Goal: Check status: Check status

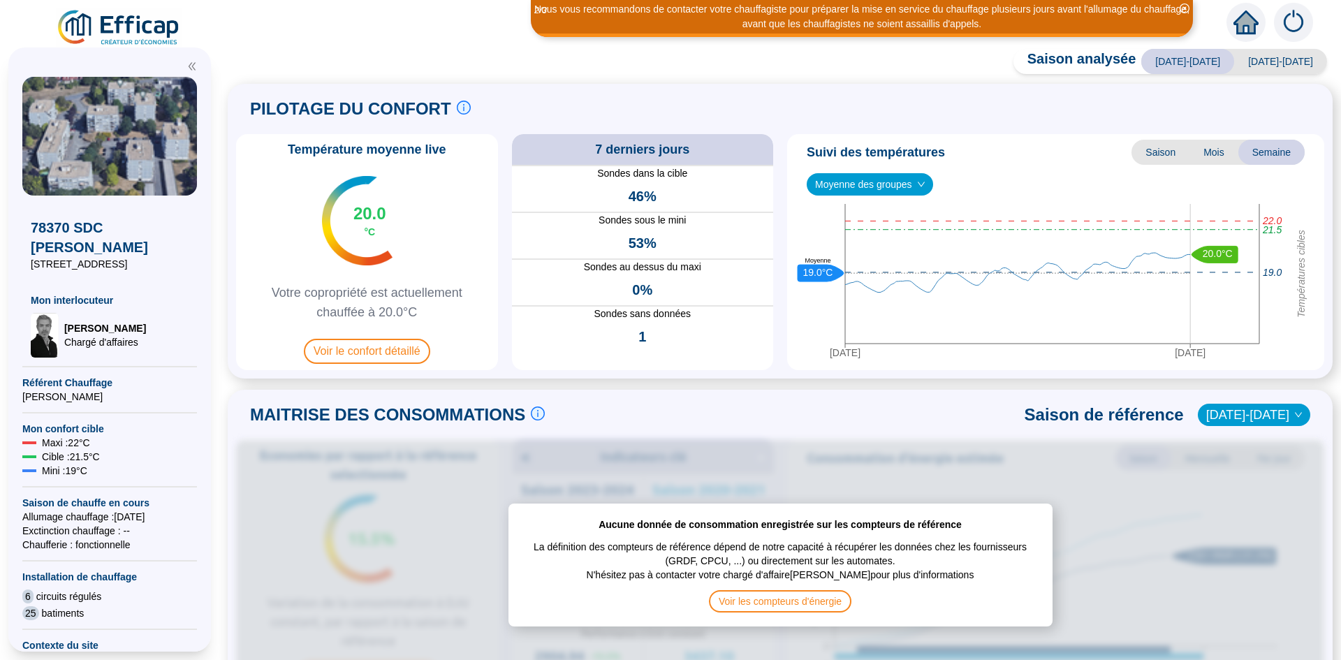
click at [408, 351] on div "Saison analysée [DATE]-[DATE] [DATE]-[DATE] PILOTAGE DU CONFORT Le pilotage du …" at bounding box center [779, 358] width 1121 height 604
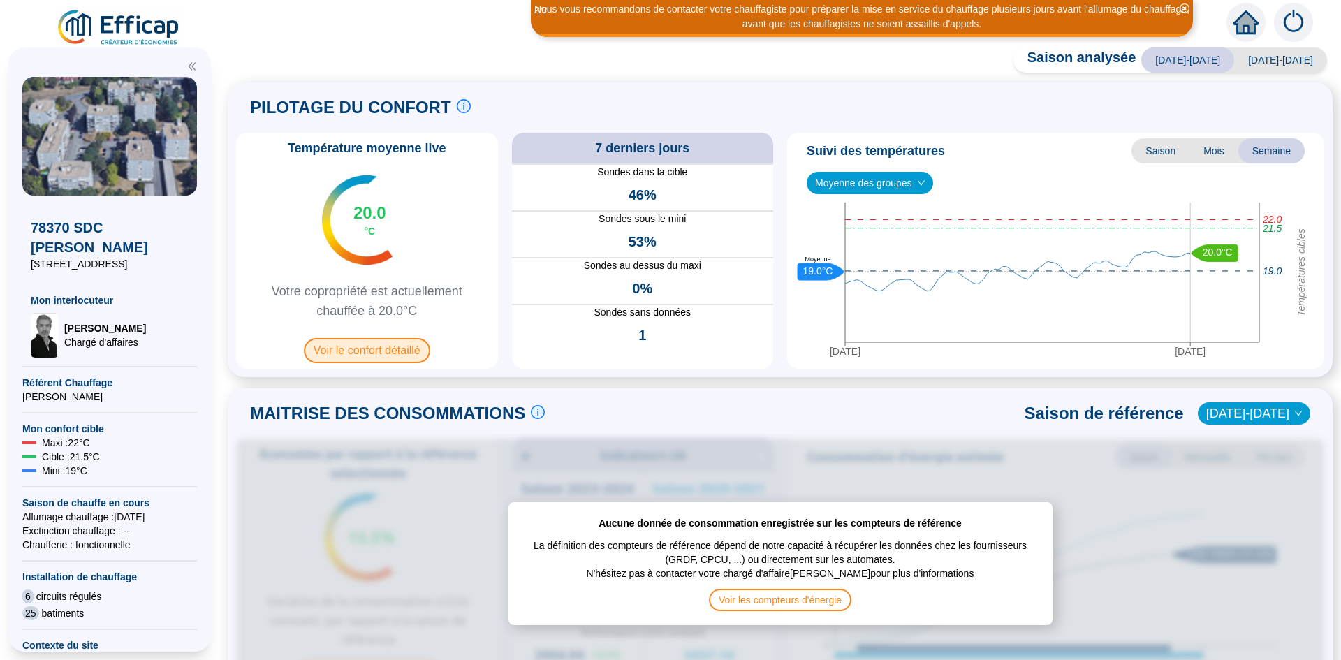
click at [391, 351] on span "Voir le confort détaillé" at bounding box center [367, 350] width 126 height 25
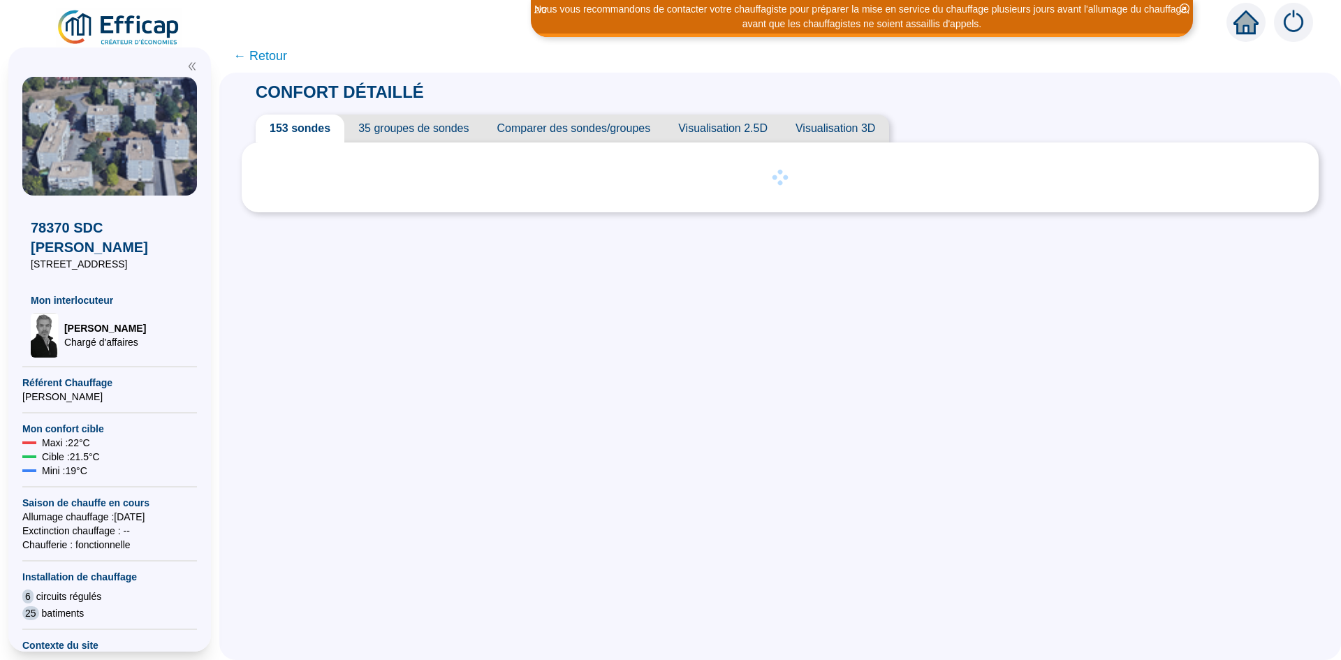
click at [1186, 7] on icon "close-circle" at bounding box center [1184, 8] width 10 height 10
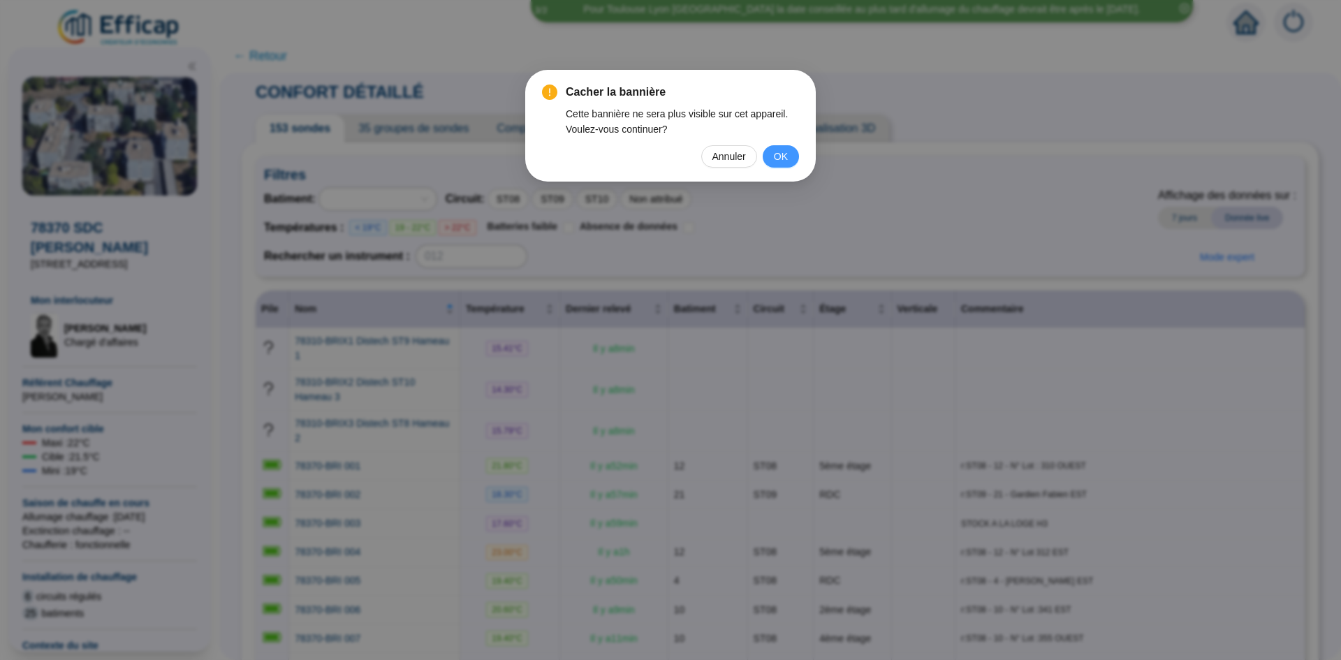
click at [770, 154] on button "OK" at bounding box center [781, 156] width 36 height 22
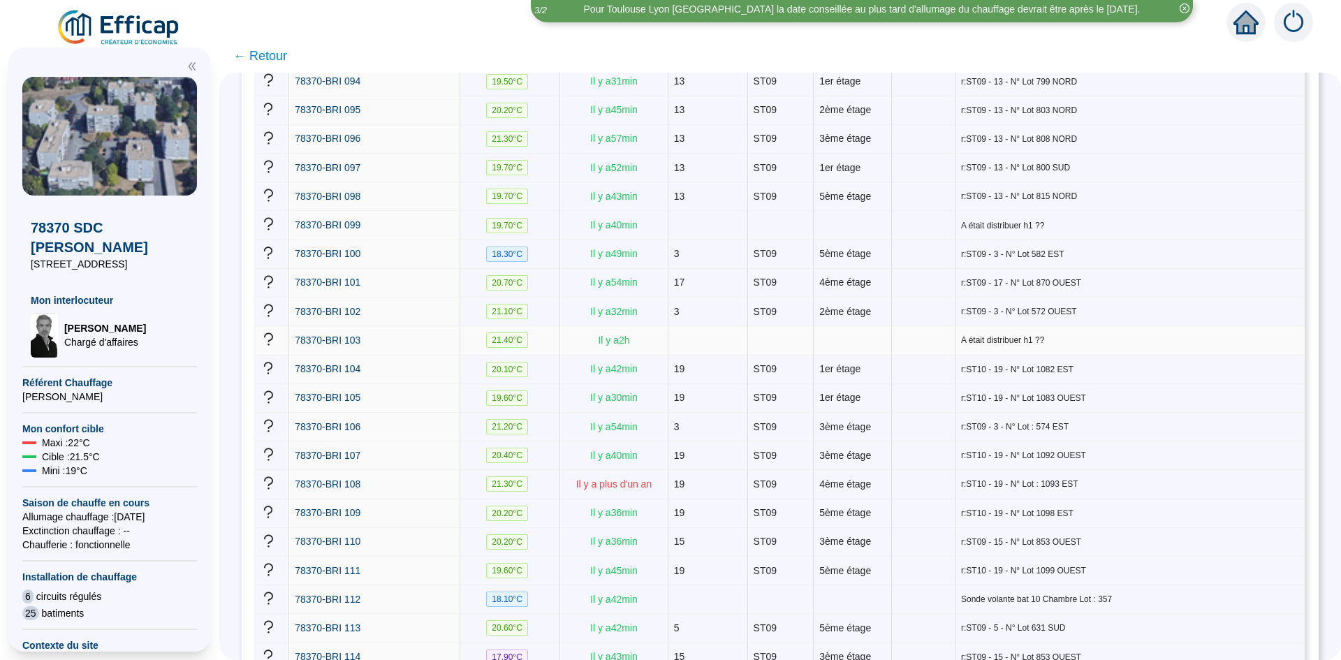
scroll to position [3142, 0]
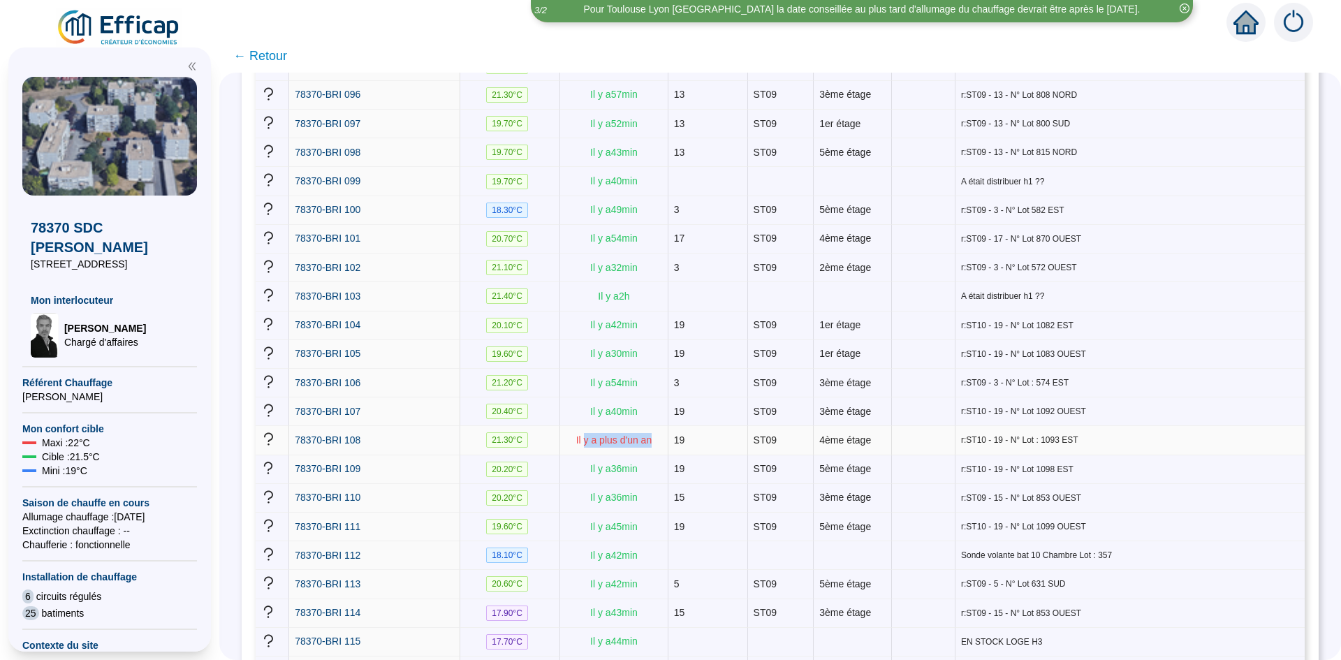
drag, startPoint x: 662, startPoint y: 346, endPoint x: 589, endPoint y: 348, distance: 73.3
click at [589, 426] on td "Il y a plus d'un an" at bounding box center [614, 440] width 108 height 29
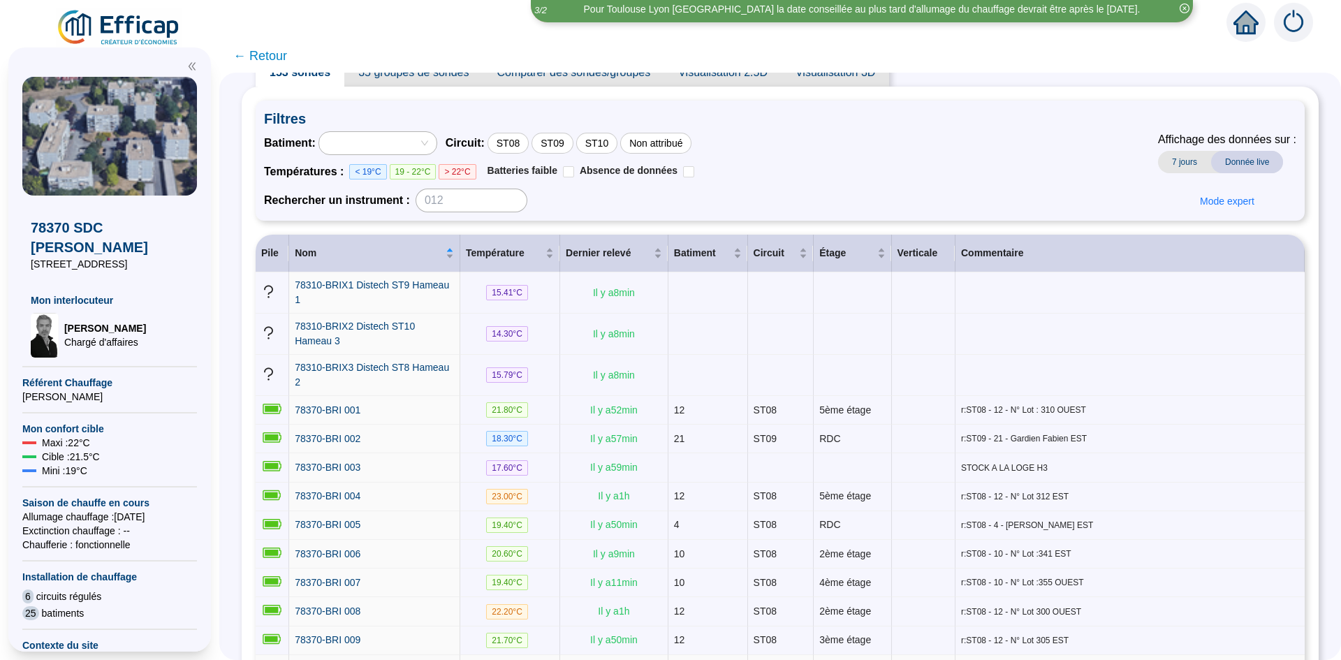
scroll to position [0, 0]
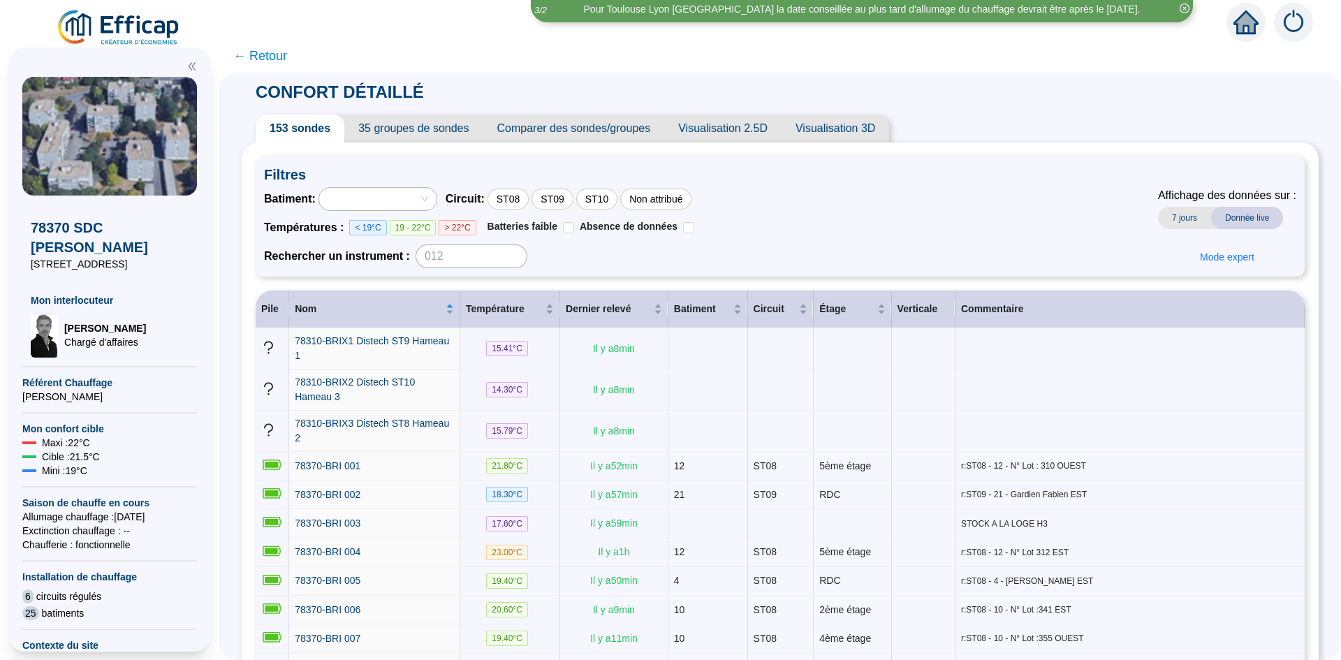
click at [436, 193] on div at bounding box center [377, 199] width 117 height 22
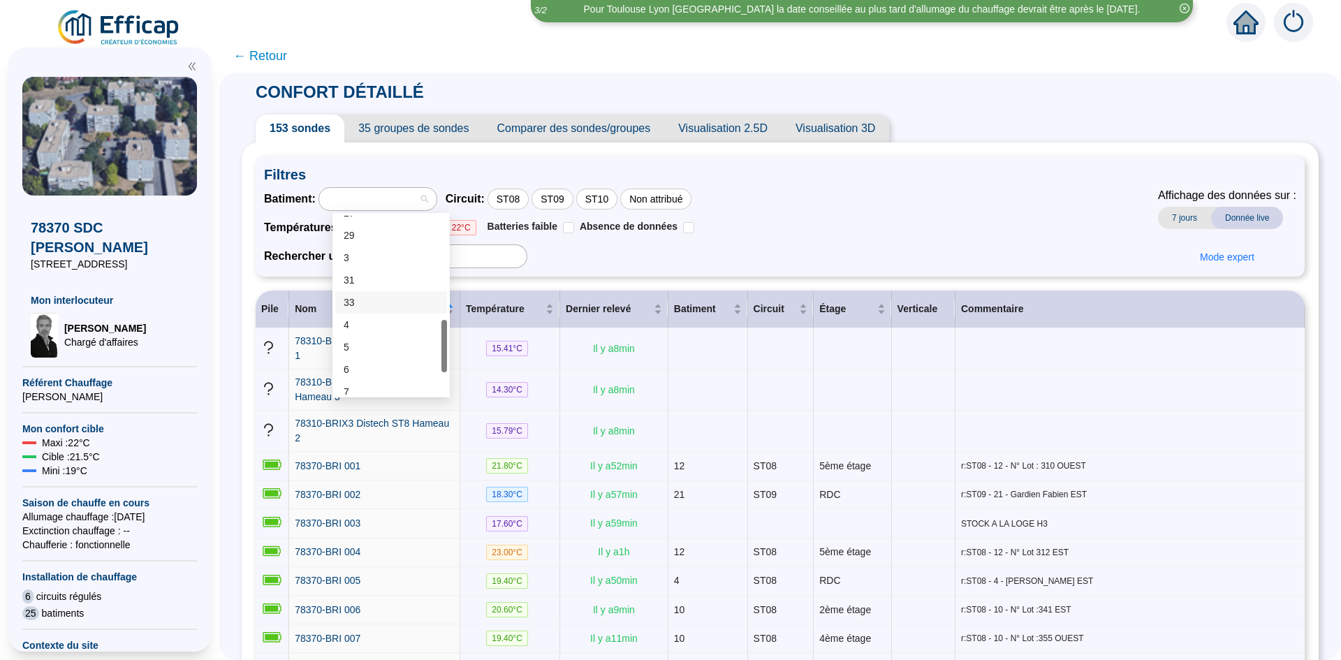
scroll to position [279, 0]
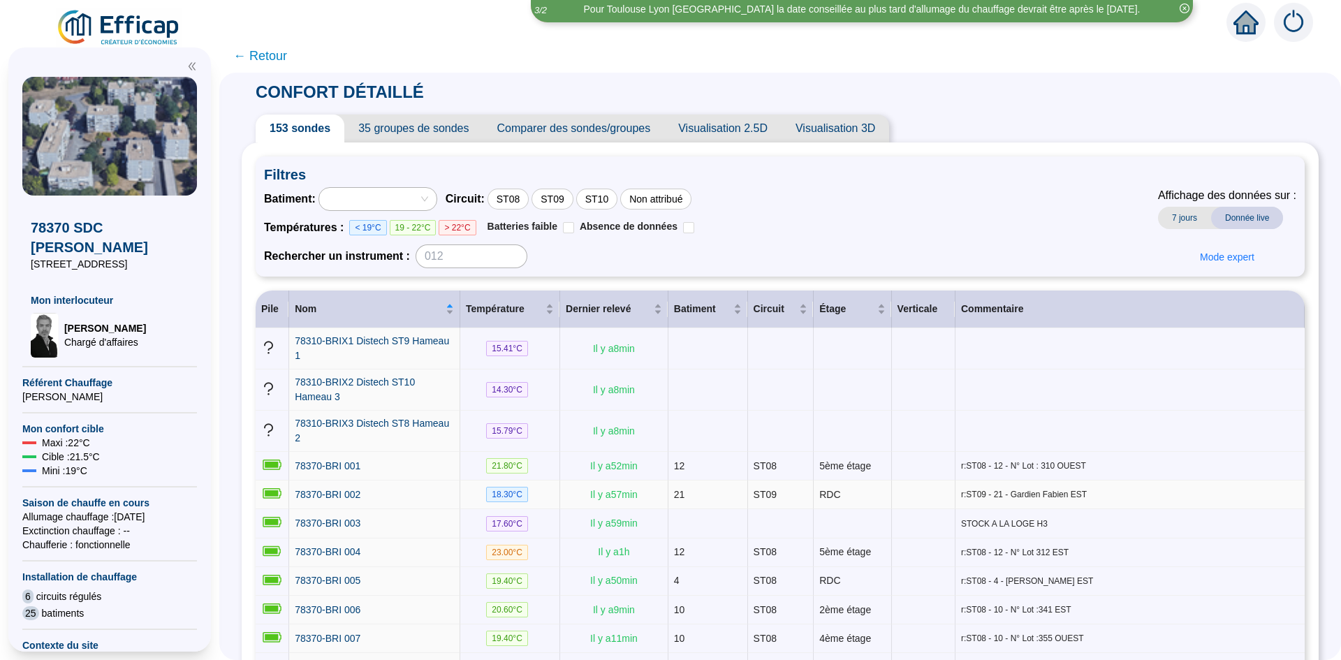
click at [1053, 489] on span "r:ST09 - 21 - Gardien Fabien EST" at bounding box center [1130, 494] width 338 height 11
click at [511, 487] on span "18.30 °C" at bounding box center [507, 494] width 42 height 15
click at [326, 489] on span "78370-BRI 002" at bounding box center [328, 494] width 66 height 11
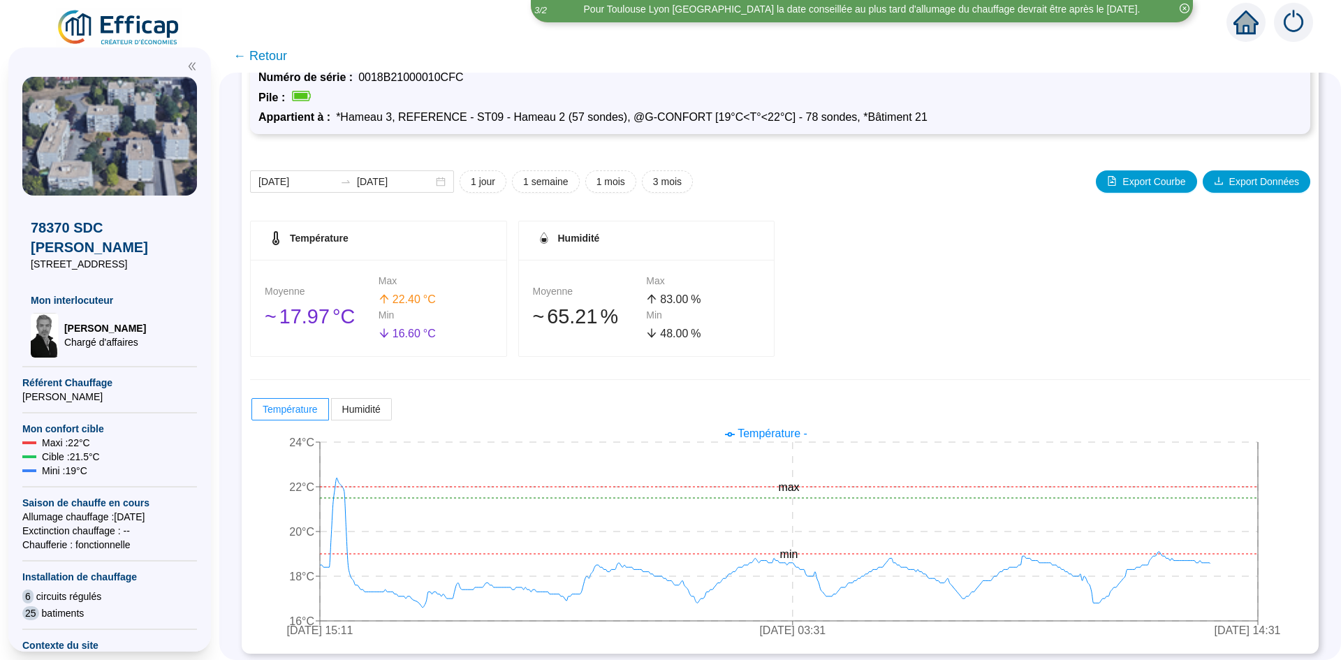
scroll to position [86, 0]
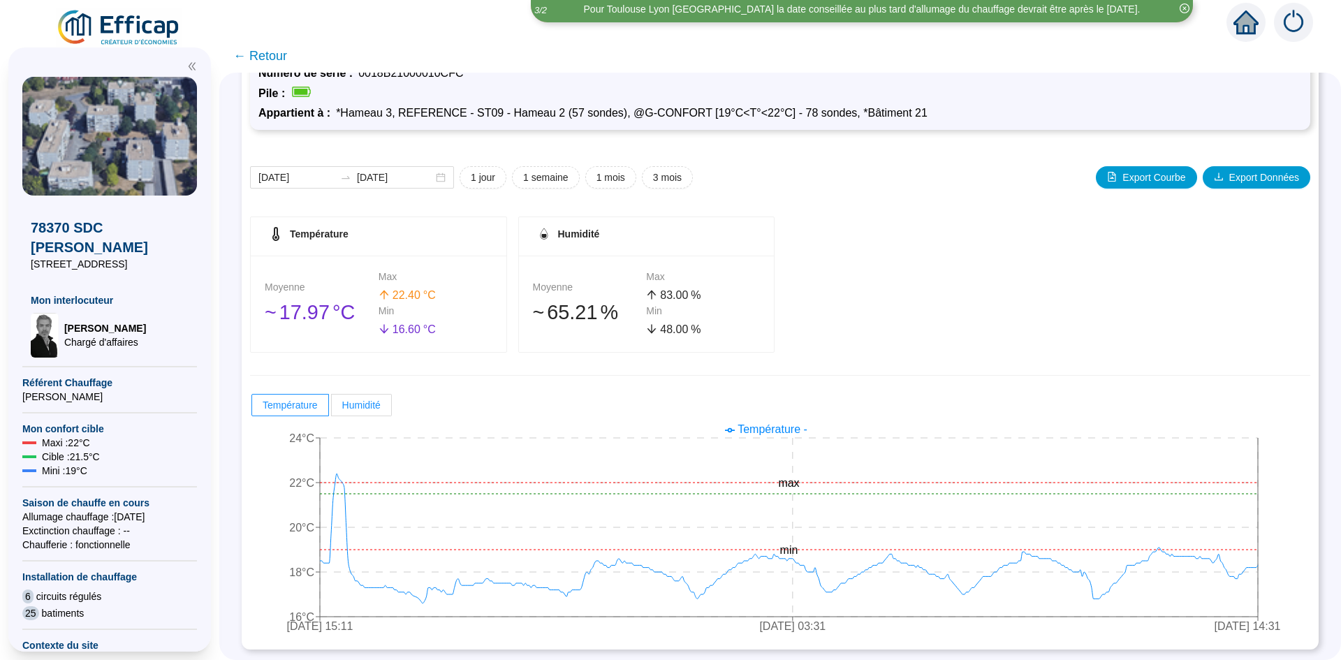
click at [376, 406] on span "Humidité" at bounding box center [361, 404] width 38 height 11
click at [332, 408] on input "Humidité" at bounding box center [332, 408] width 0 height 0
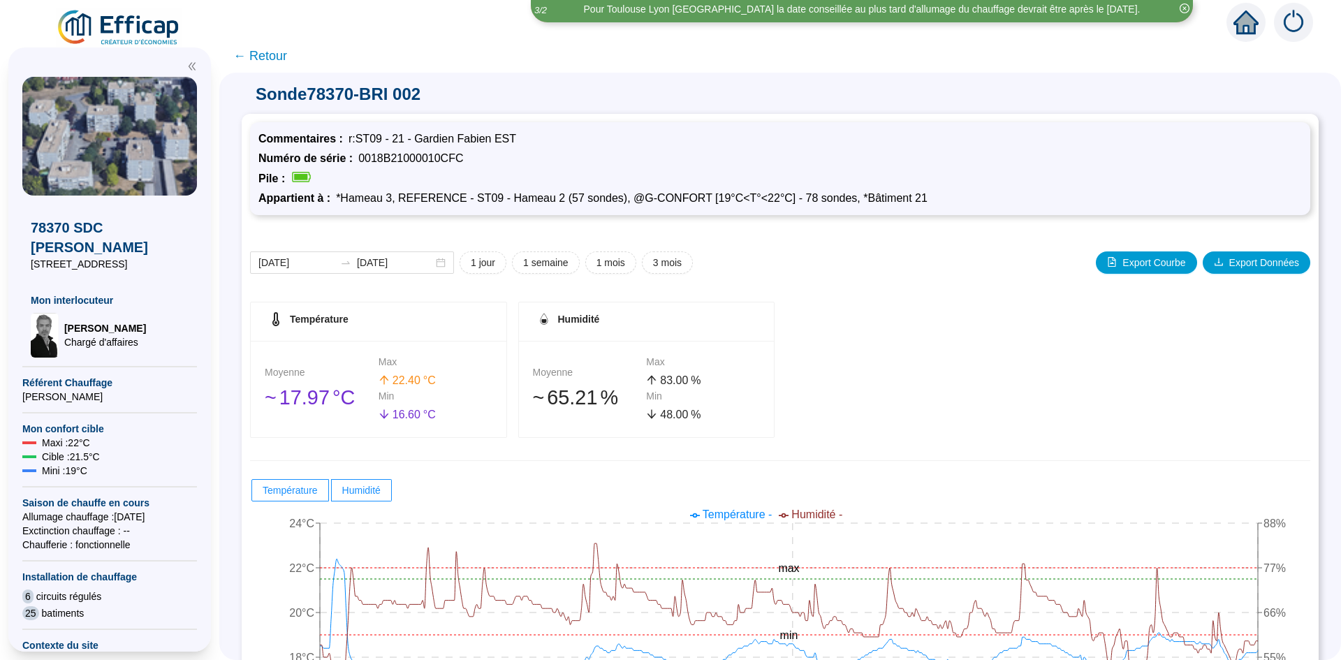
scroll to position [0, 0]
click at [391, 495] on span at bounding box center [361, 490] width 59 height 21
click at [332, 494] on input "Humidité" at bounding box center [332, 494] width 0 height 0
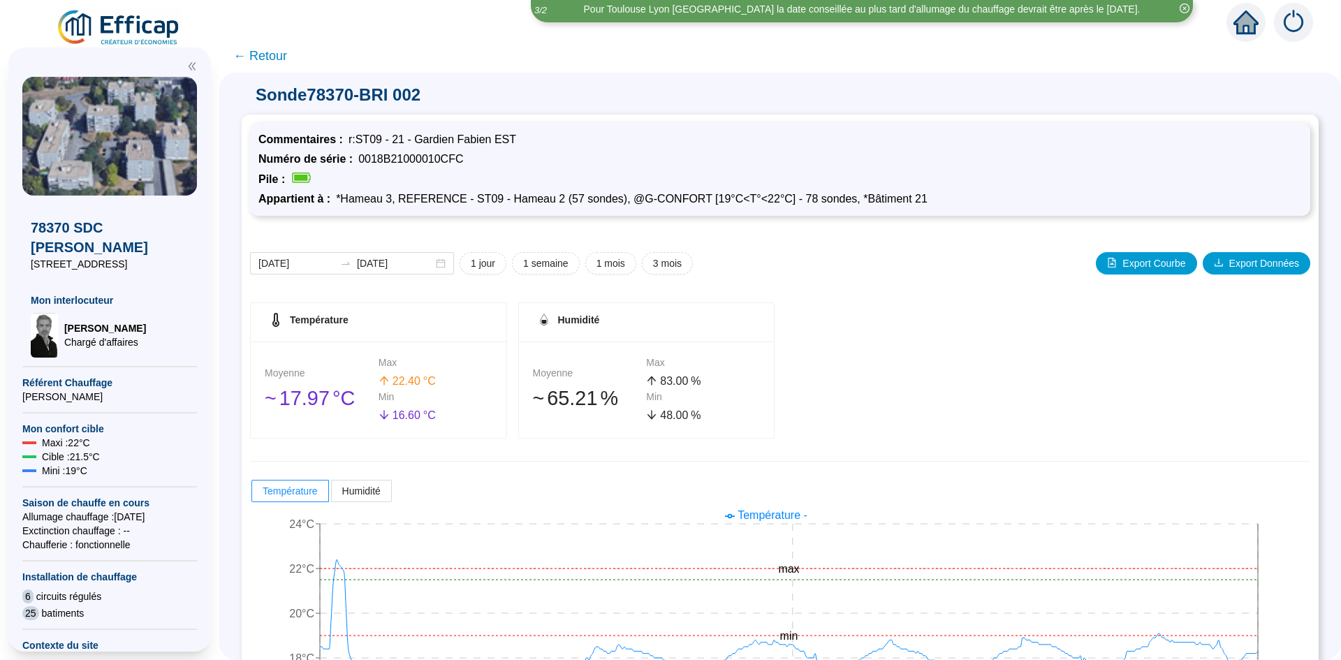
click at [275, 43] on span "← Retour" at bounding box center [779, 56] width 1121 height 34
click at [276, 55] on span "← Retour" at bounding box center [260, 56] width 54 height 20
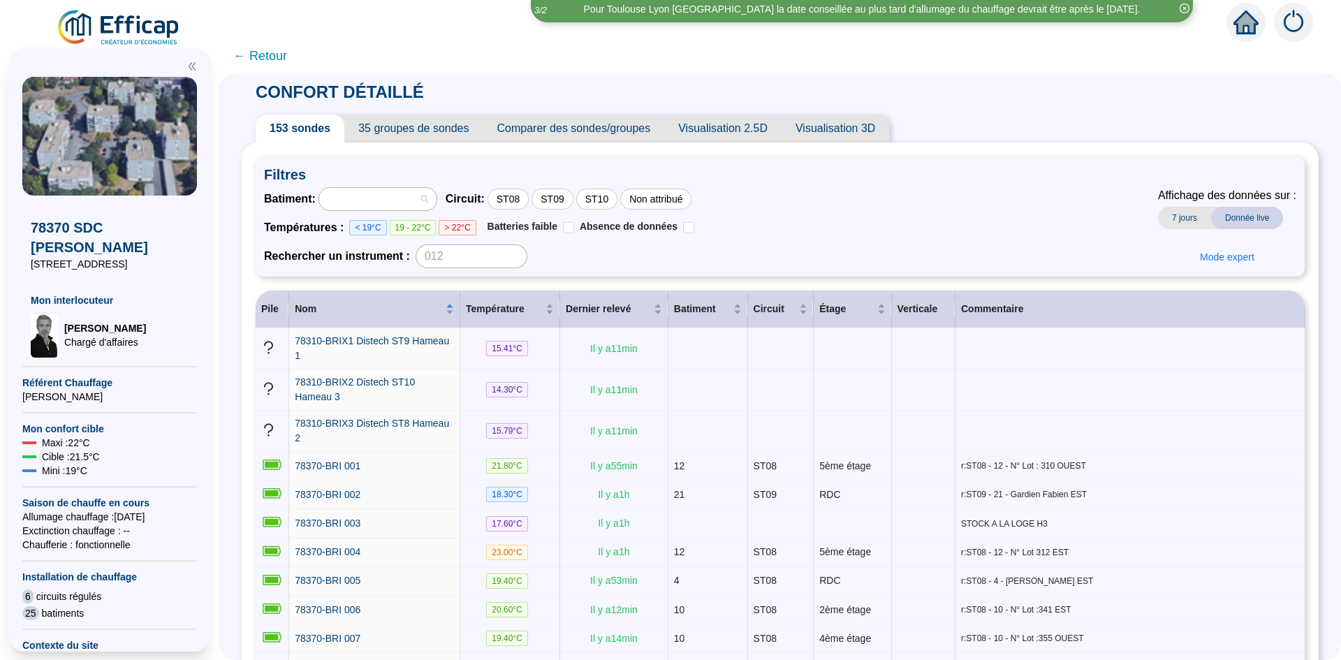
click at [363, 203] on div at bounding box center [370, 199] width 97 height 20
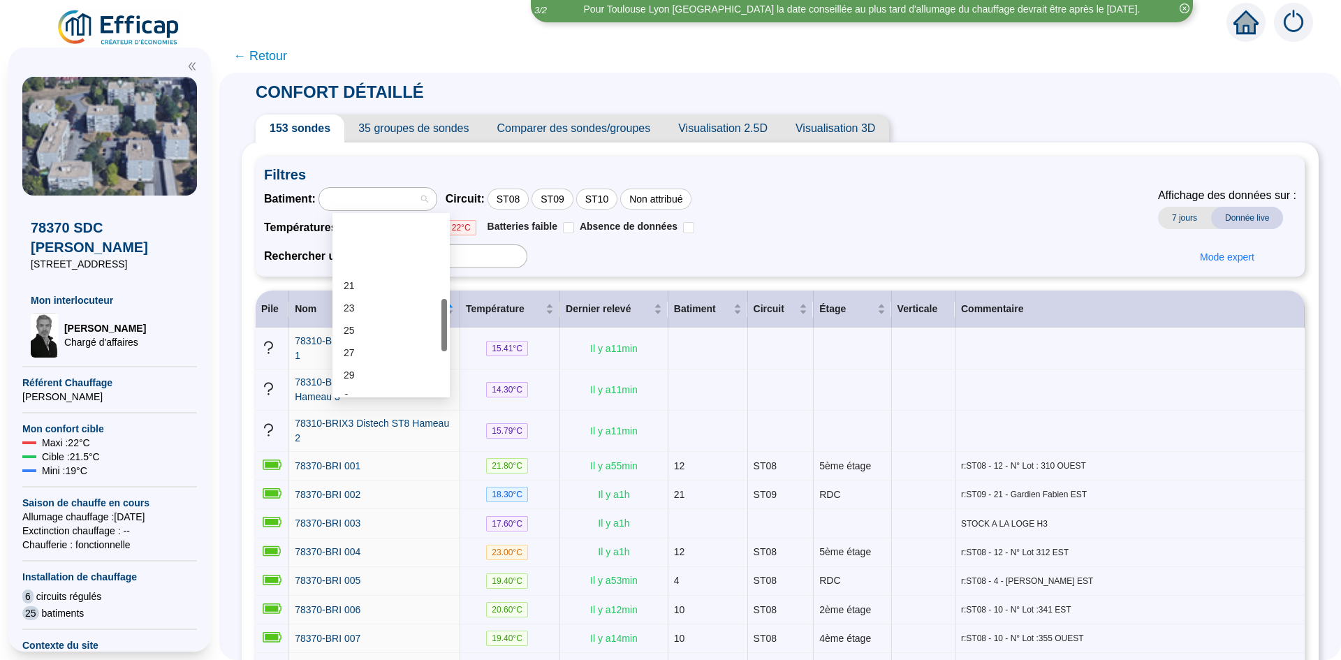
scroll to position [279, 0]
click at [357, 242] on div "23" at bounding box center [391, 238] width 95 height 15
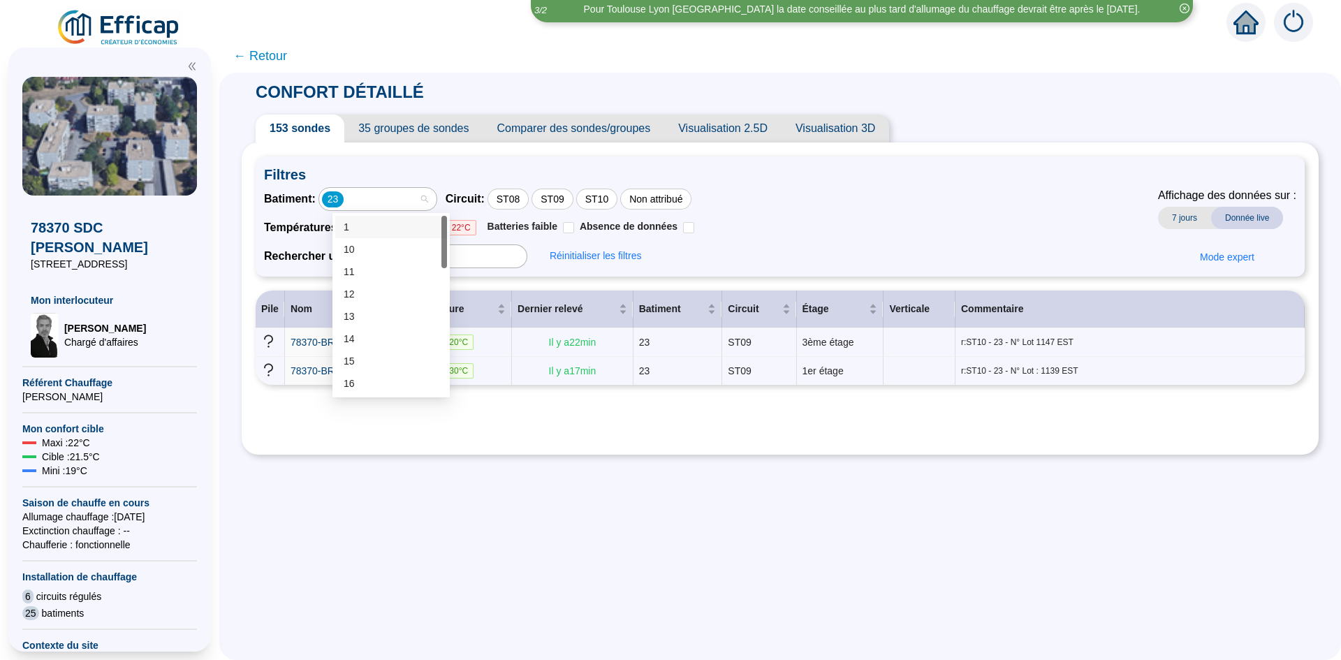
click at [433, 197] on div "23" at bounding box center [377, 199] width 117 height 22
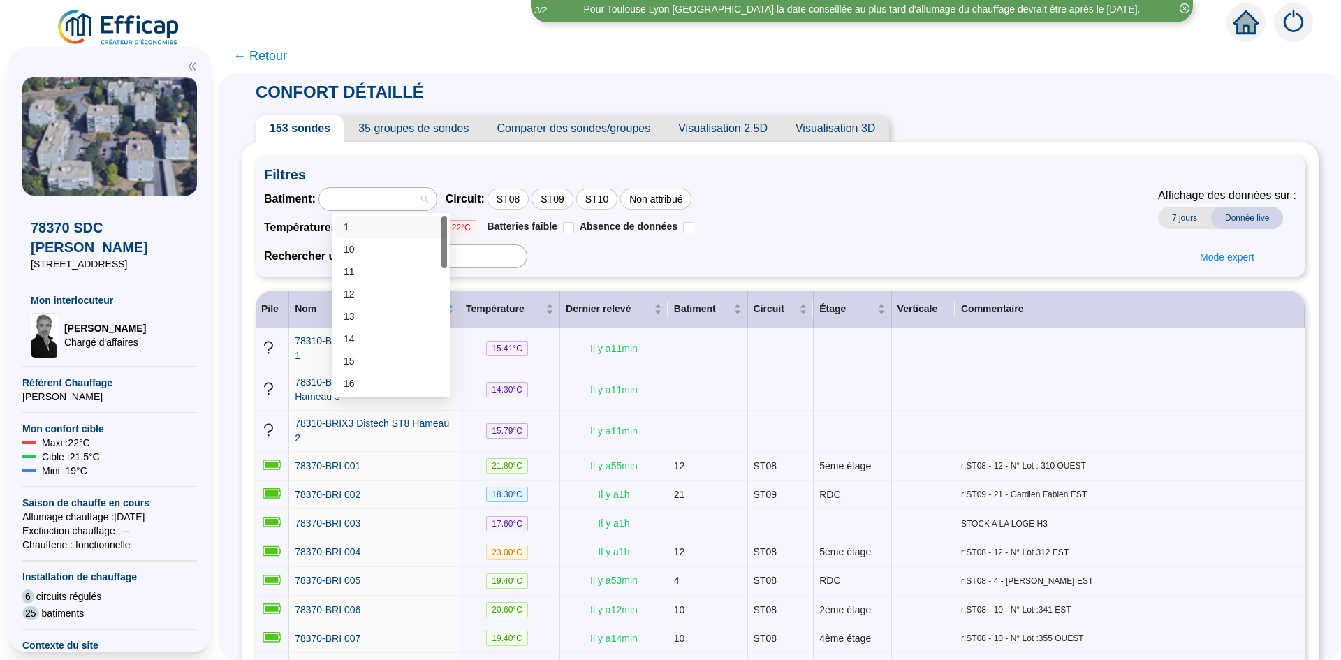
click at [435, 198] on div at bounding box center [377, 199] width 117 height 22
click at [341, 353] on div "27" at bounding box center [391, 352] width 112 height 22
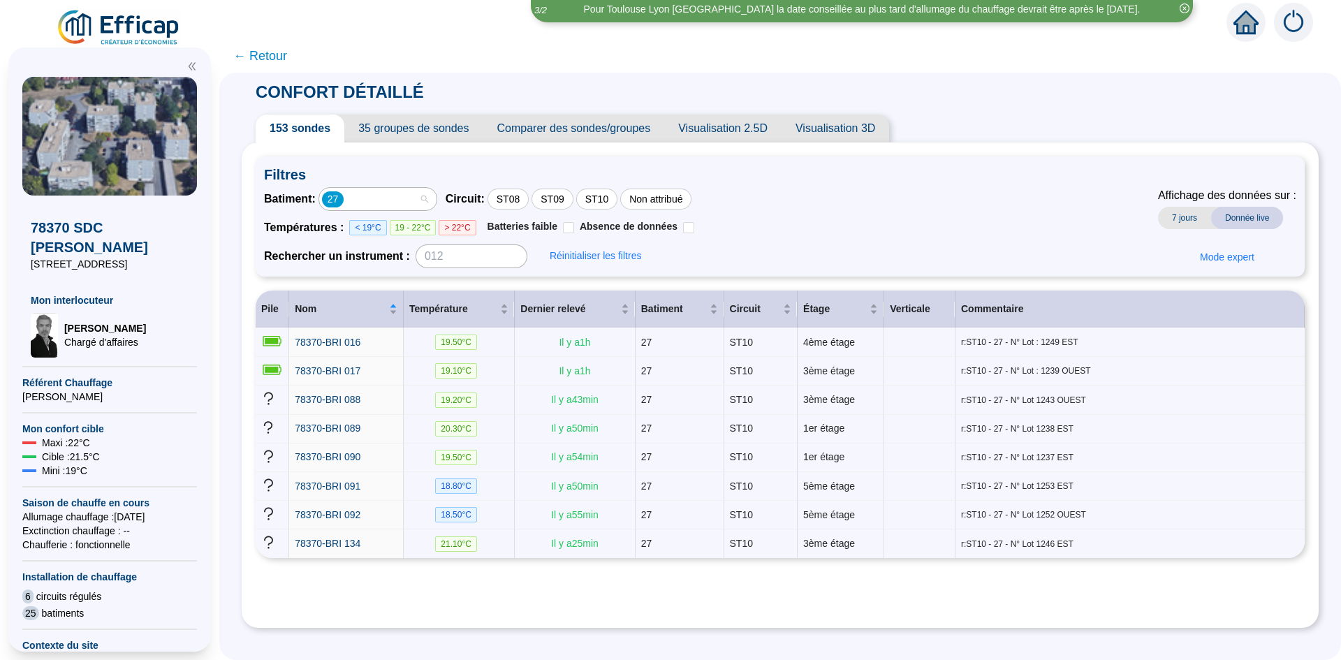
click at [406, 205] on div "27" at bounding box center [370, 199] width 97 height 20
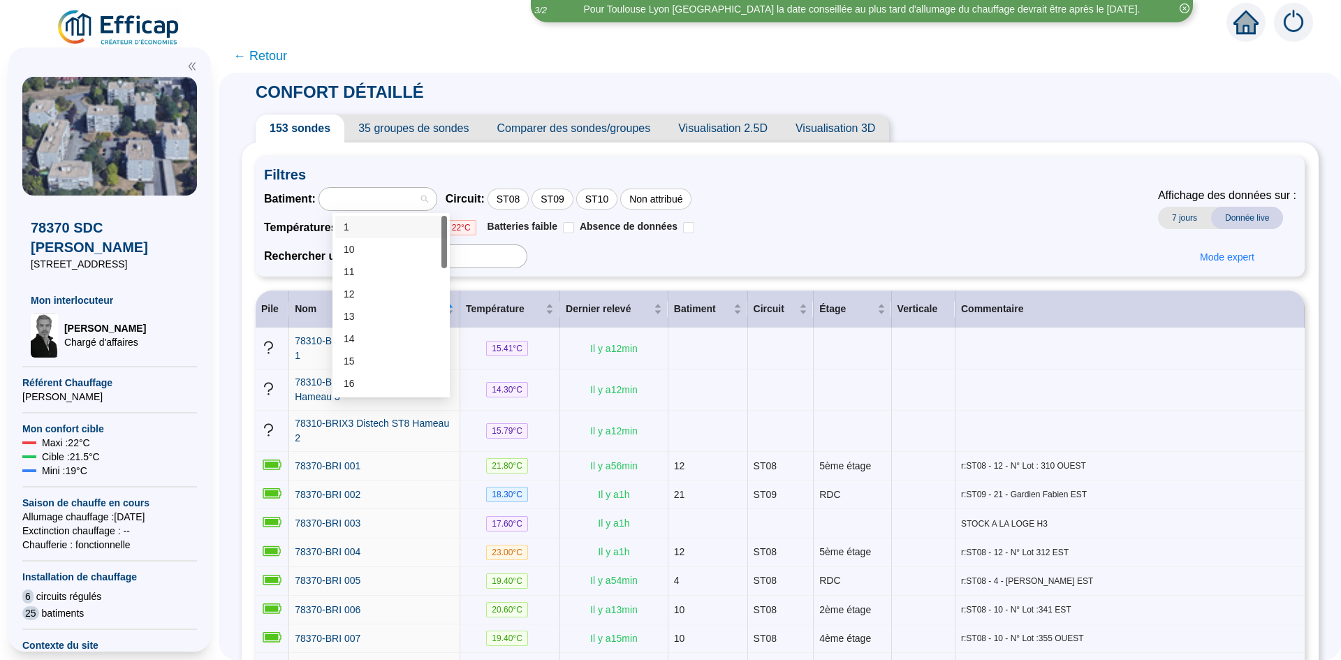
click at [405, 205] on div at bounding box center [370, 199] width 97 height 20
click at [390, 292] on div "12" at bounding box center [391, 294] width 95 height 15
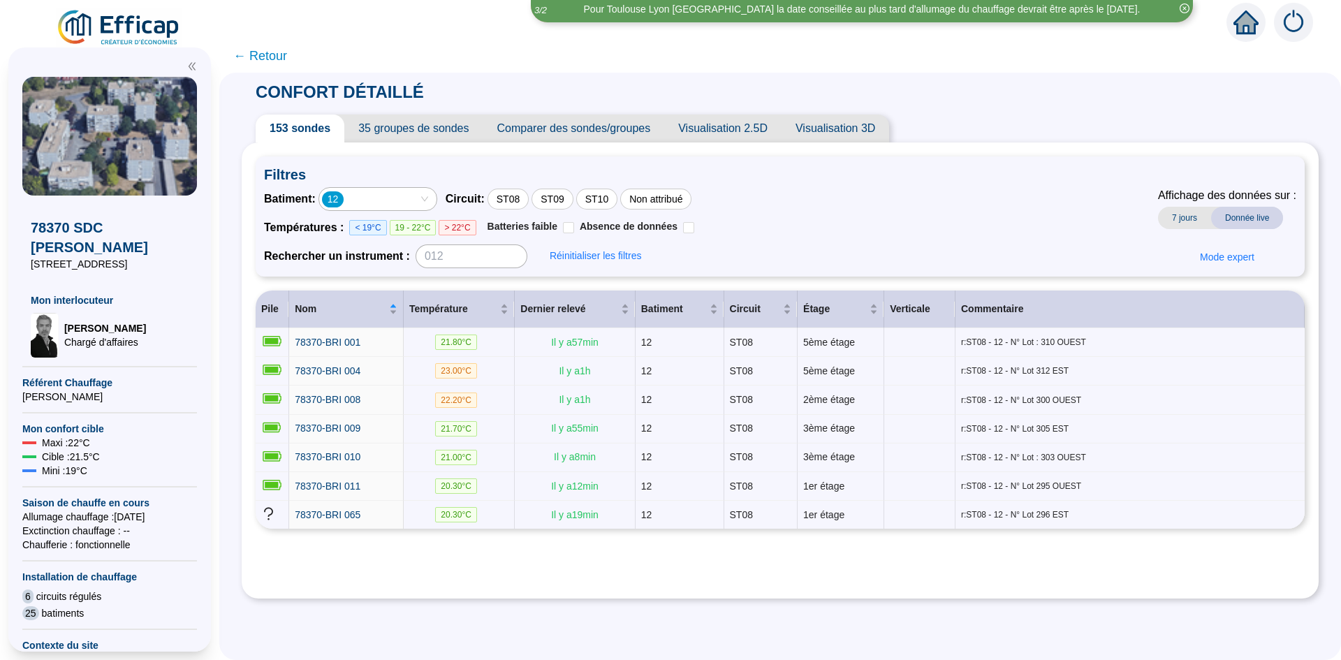
click at [434, 196] on div "12" at bounding box center [377, 199] width 117 height 22
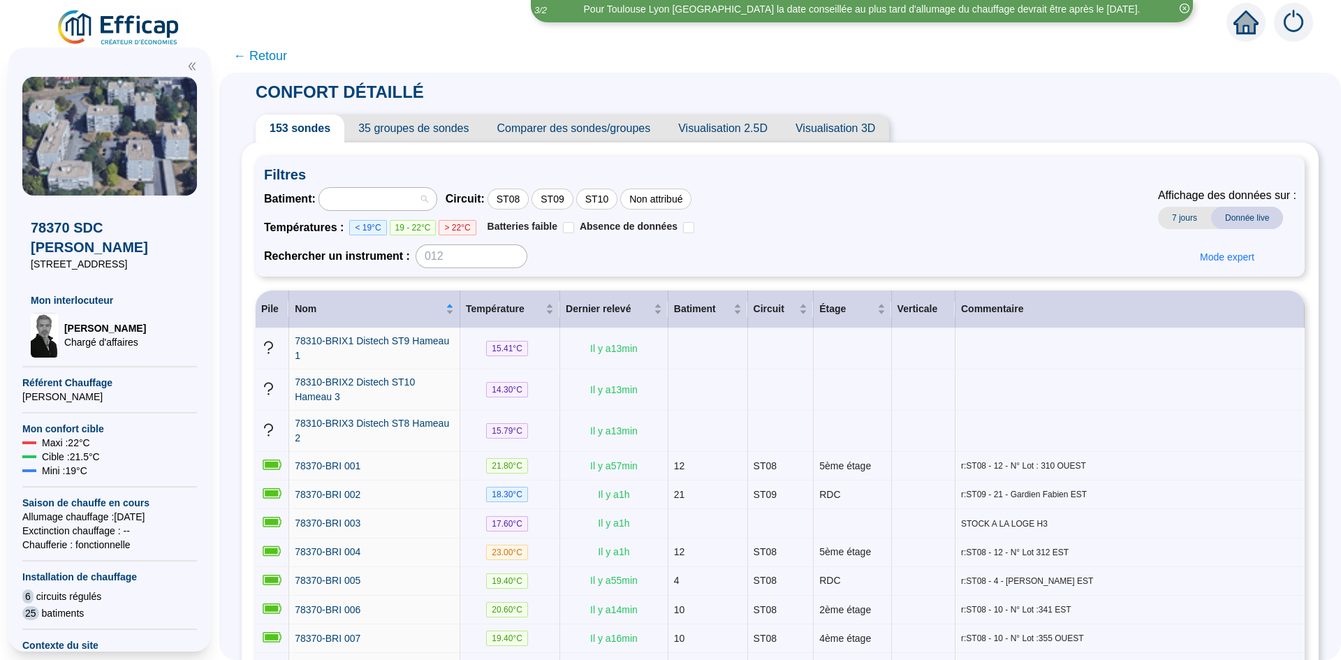
click at [434, 197] on div at bounding box center [377, 199] width 117 height 22
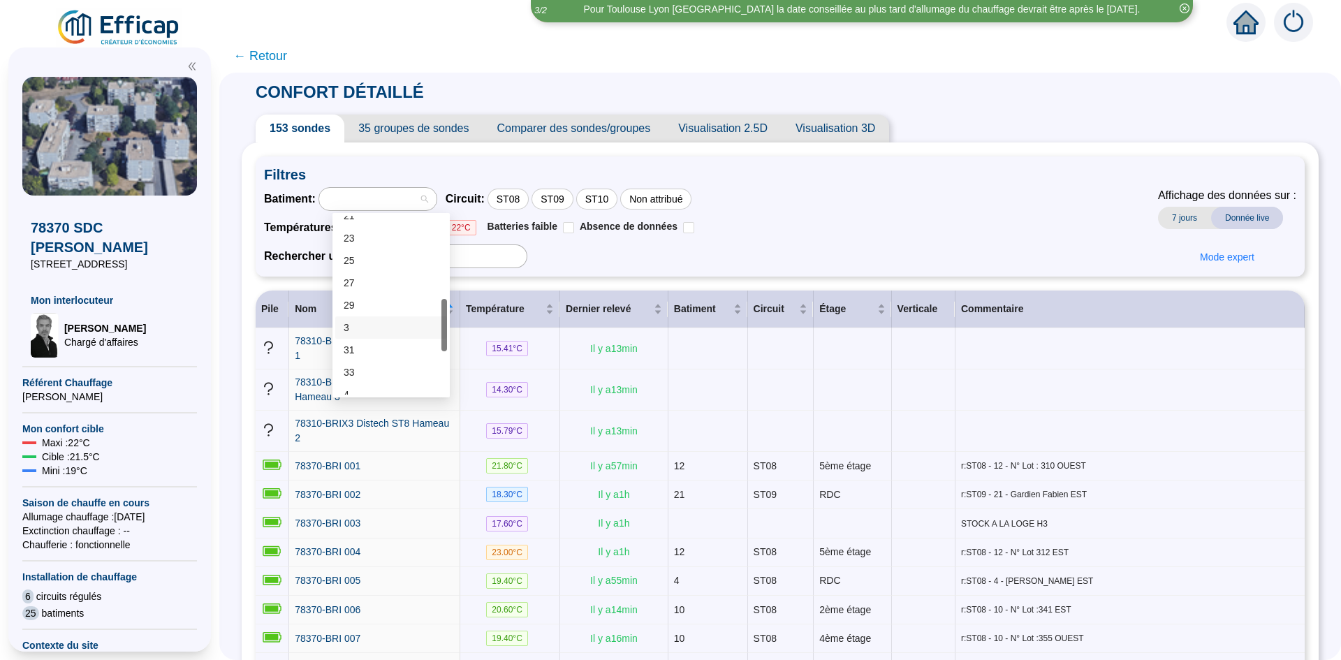
scroll to position [419, 0]
click at [353, 257] on div "4" at bounding box center [391, 255] width 95 height 15
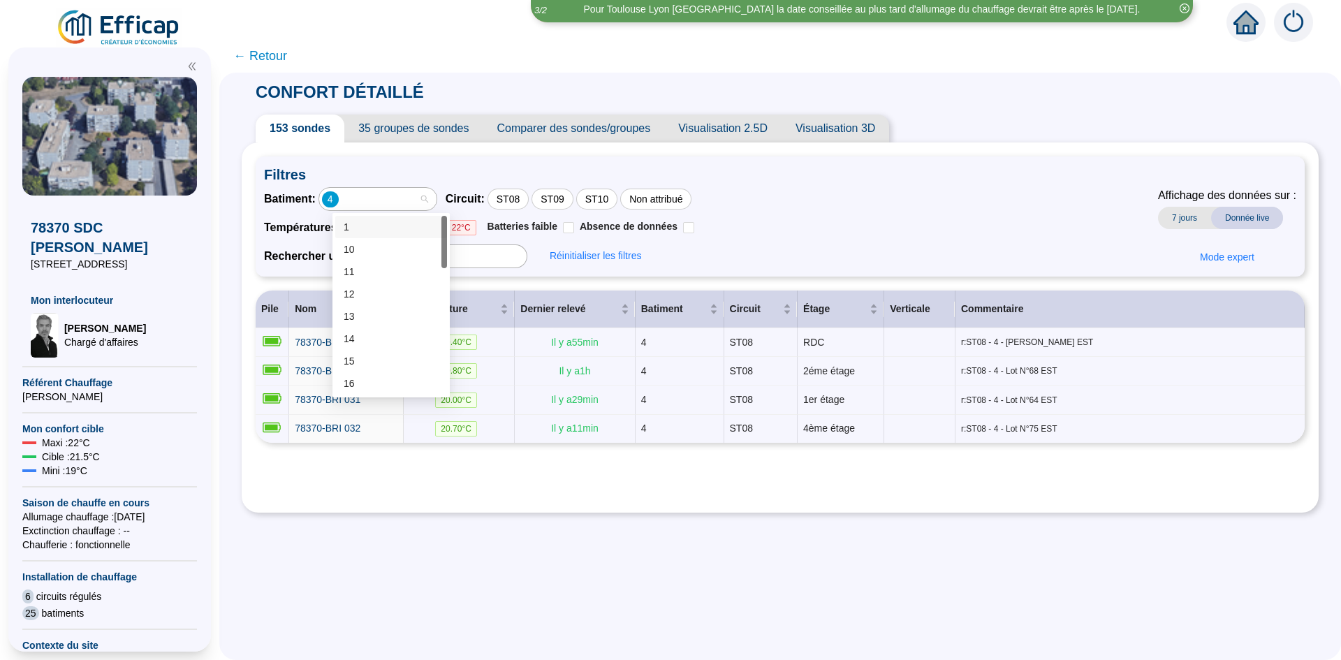
click at [434, 199] on div "4" at bounding box center [377, 199] width 117 height 22
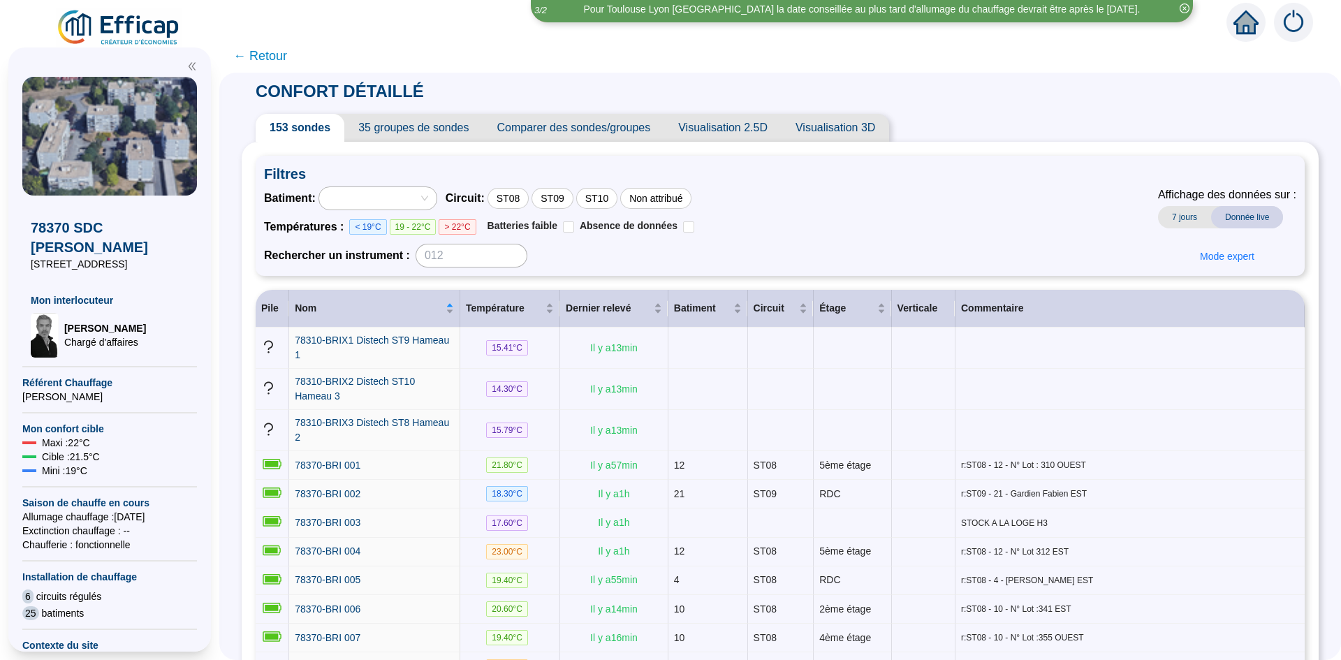
scroll to position [0, 0]
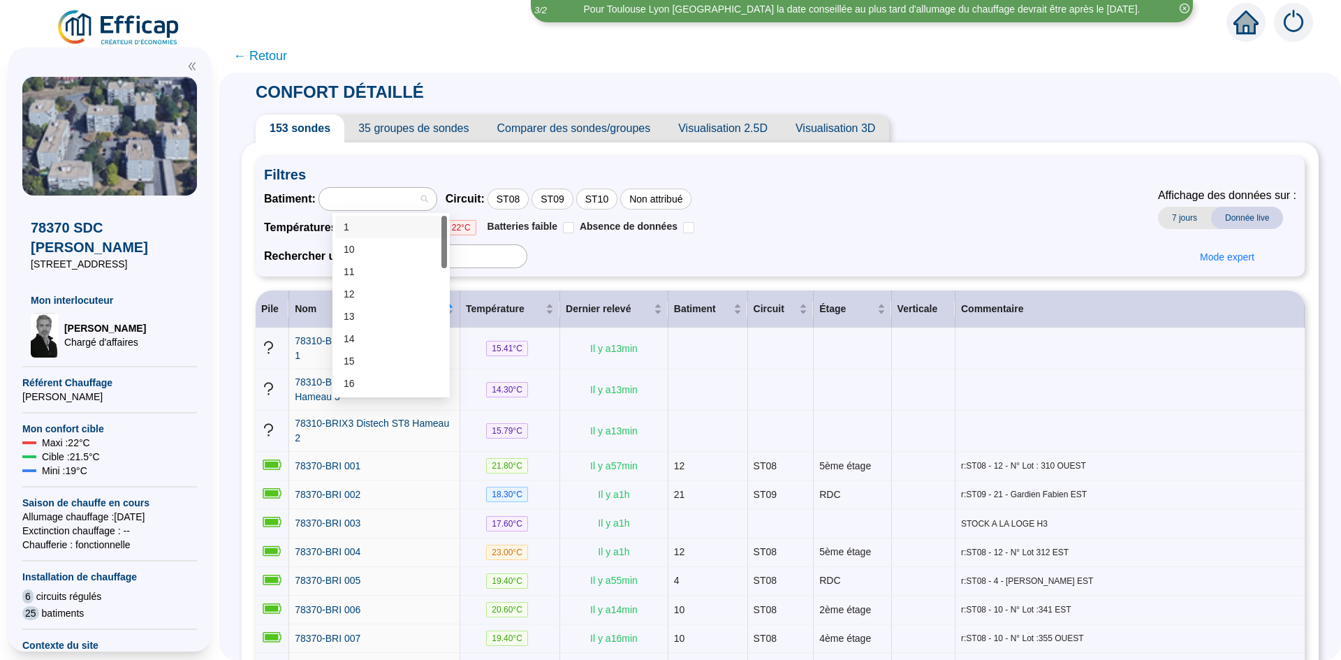
click at [436, 201] on div at bounding box center [377, 199] width 117 height 22
click at [369, 351] on div "27" at bounding box center [391, 353] width 95 height 15
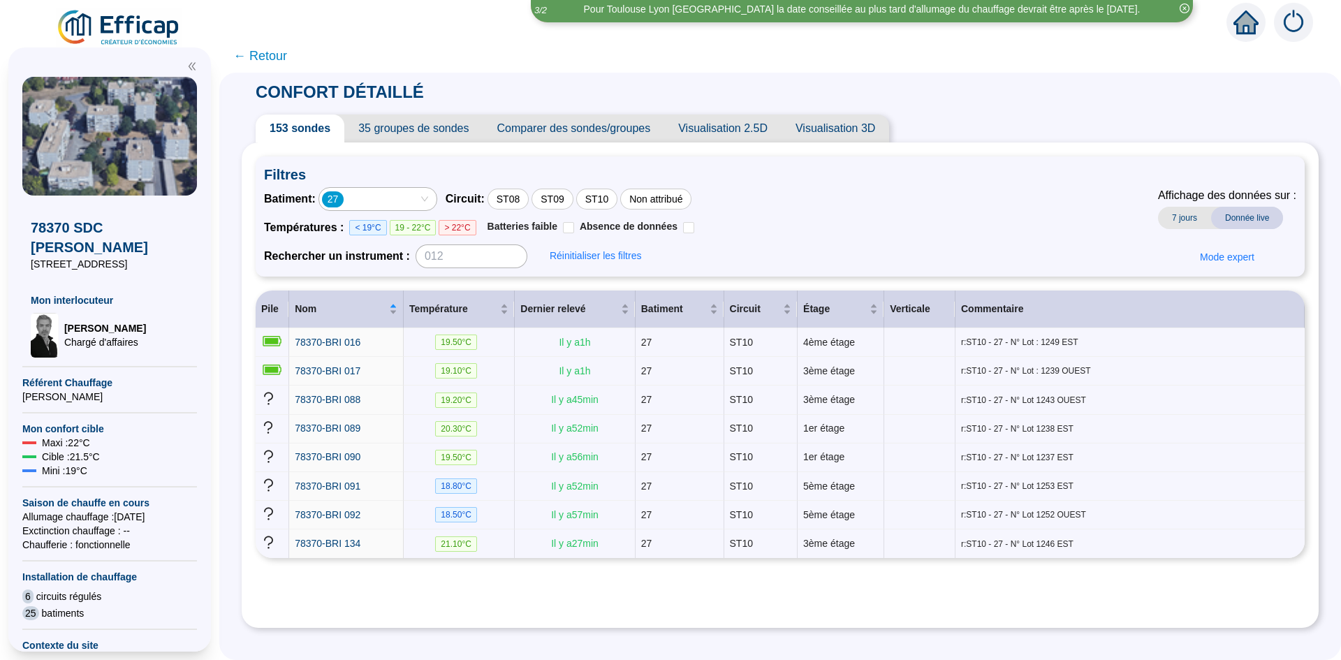
click at [366, 202] on div "27" at bounding box center [370, 199] width 97 height 20
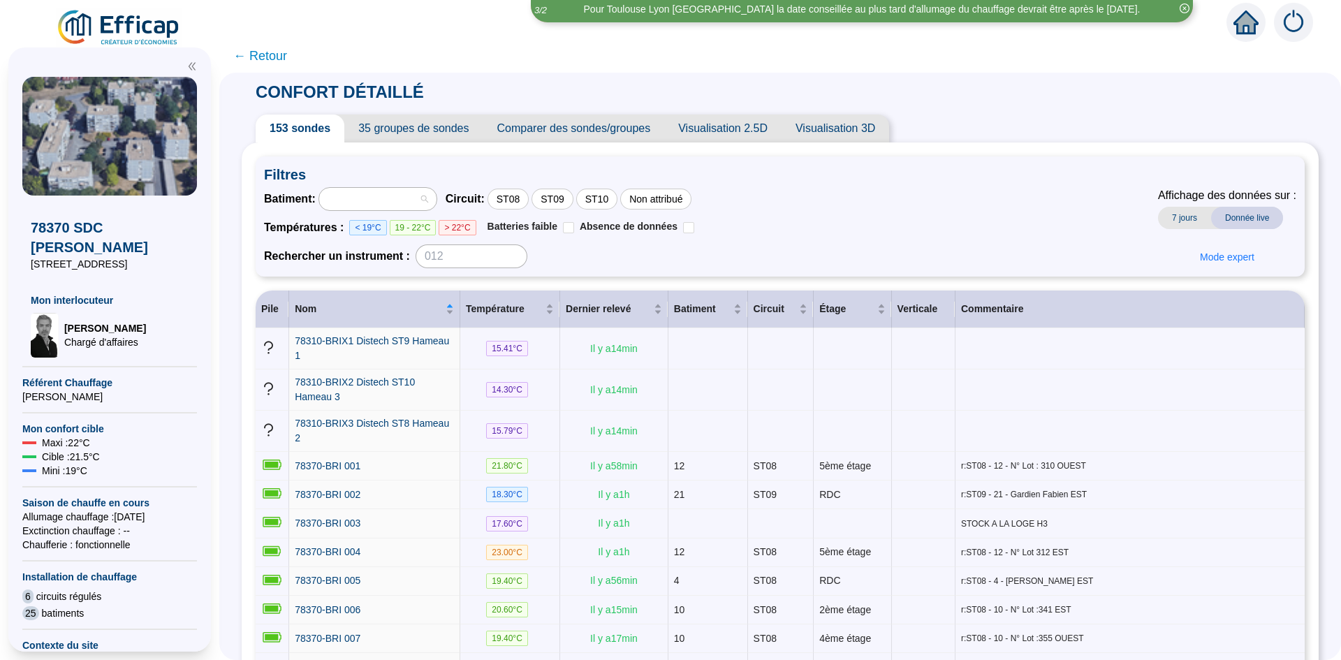
click at [436, 199] on div at bounding box center [377, 199] width 117 height 22
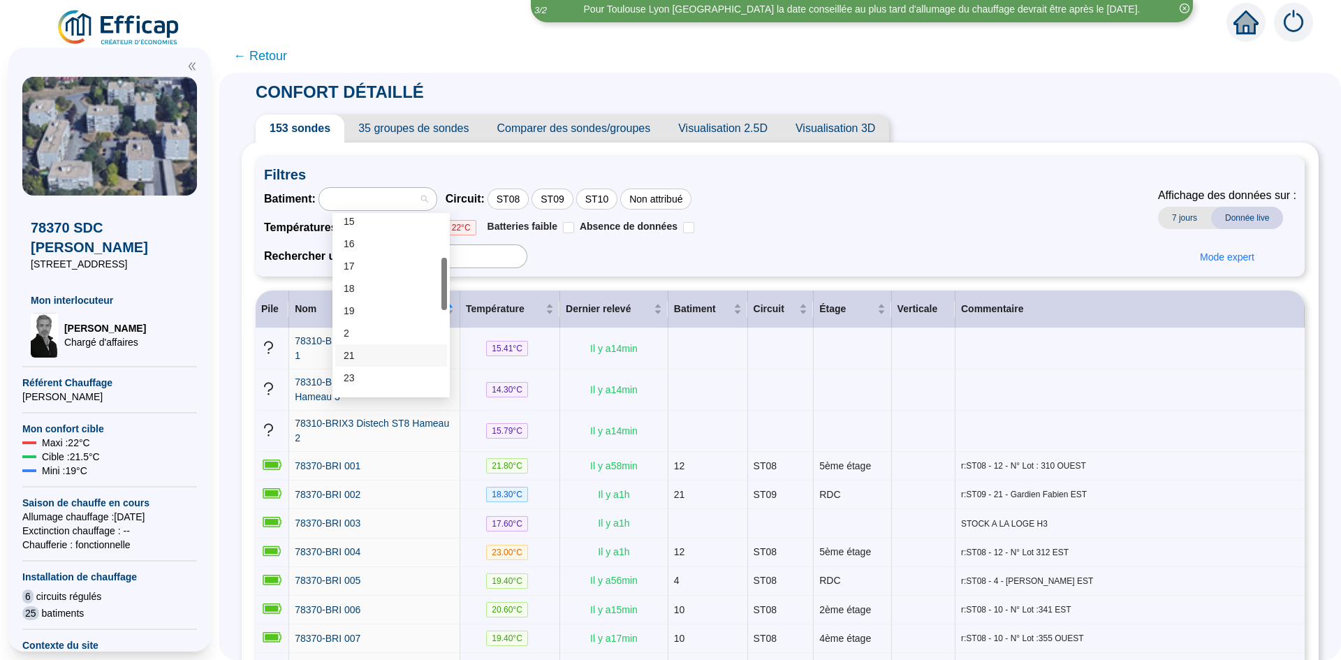
scroll to position [0, 0]
click at [367, 193] on div at bounding box center [370, 199] width 97 height 20
drag, startPoint x: 367, startPoint y: 193, endPoint x: 811, endPoint y: 224, distance: 445.2
click at [811, 224] on div "Batiment : Circuit : ST08 ST09 ST10 Non attribué Températures : < 19°C 19 - 22°…" at bounding box center [780, 227] width 1032 height 81
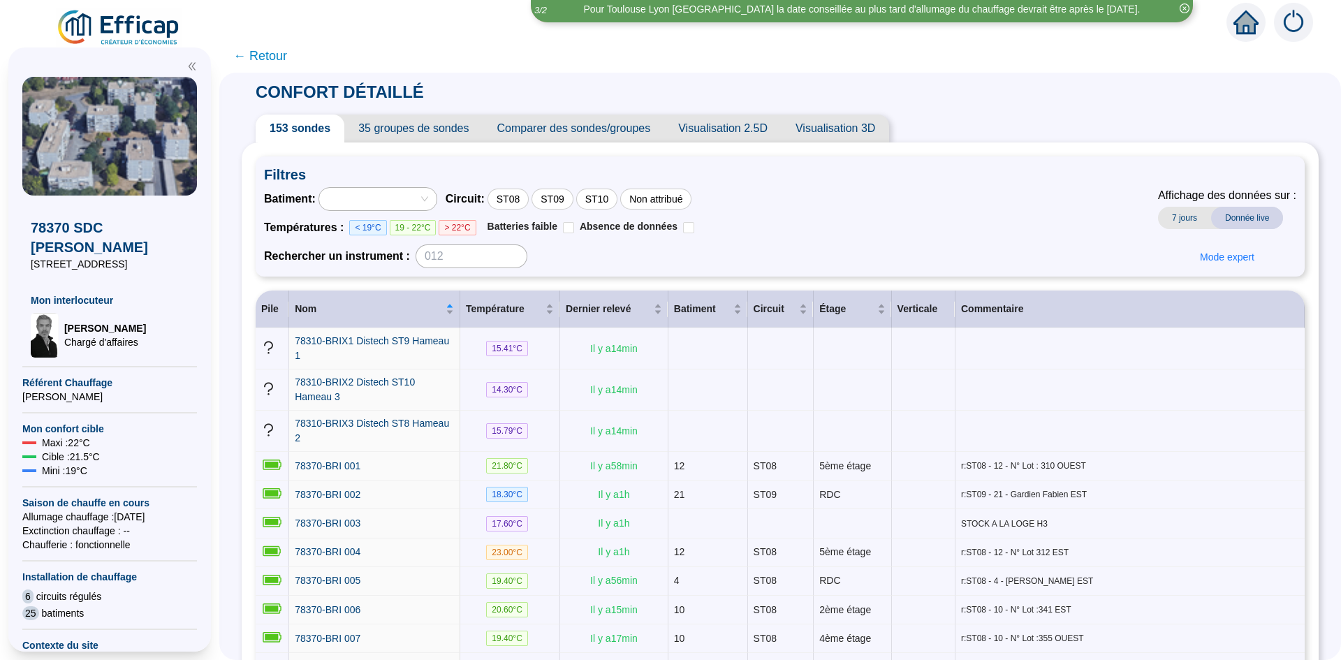
click at [811, 224] on div "Batiment : Circuit : ST08 ST09 ST10 Non attribué Températures : < 19°C 19 - 22°…" at bounding box center [780, 227] width 1032 height 81
click at [400, 207] on div at bounding box center [370, 199] width 97 height 20
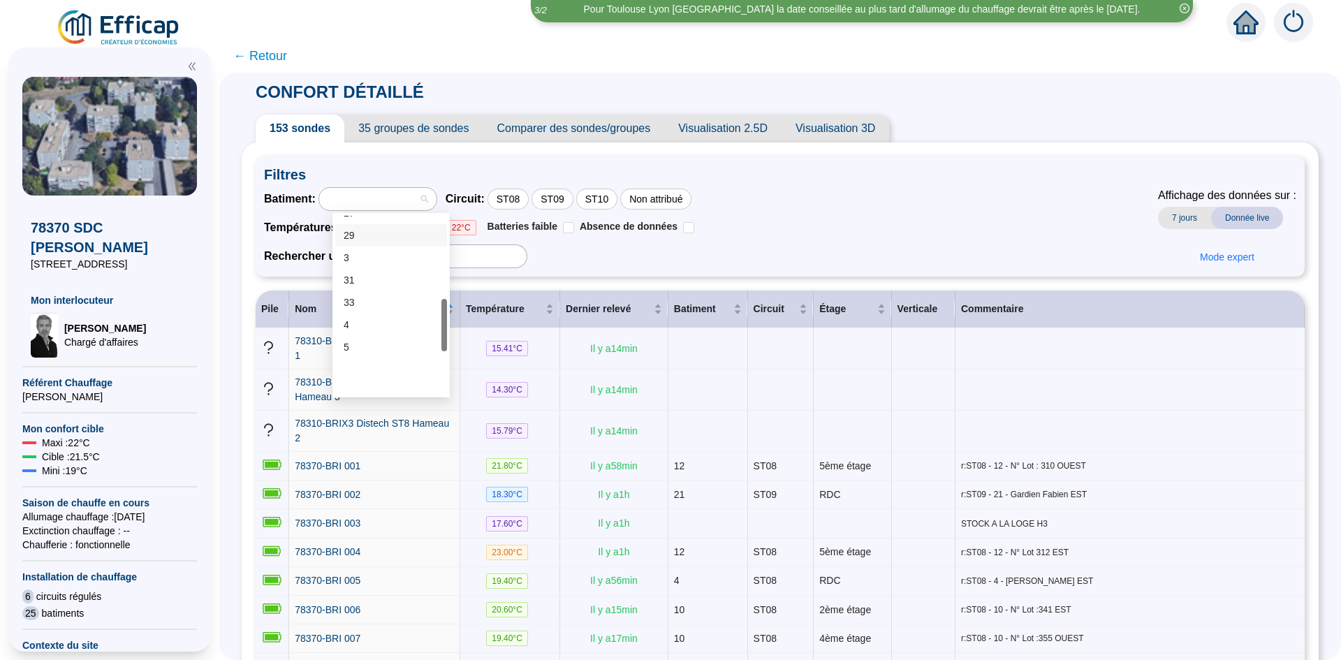
scroll to position [349, 0]
click at [769, 213] on div "Batiment : Circuit : ST08 ST09 ST10 Non attribué Températures : < 19°C 19 - 22°…" at bounding box center [780, 227] width 1032 height 81
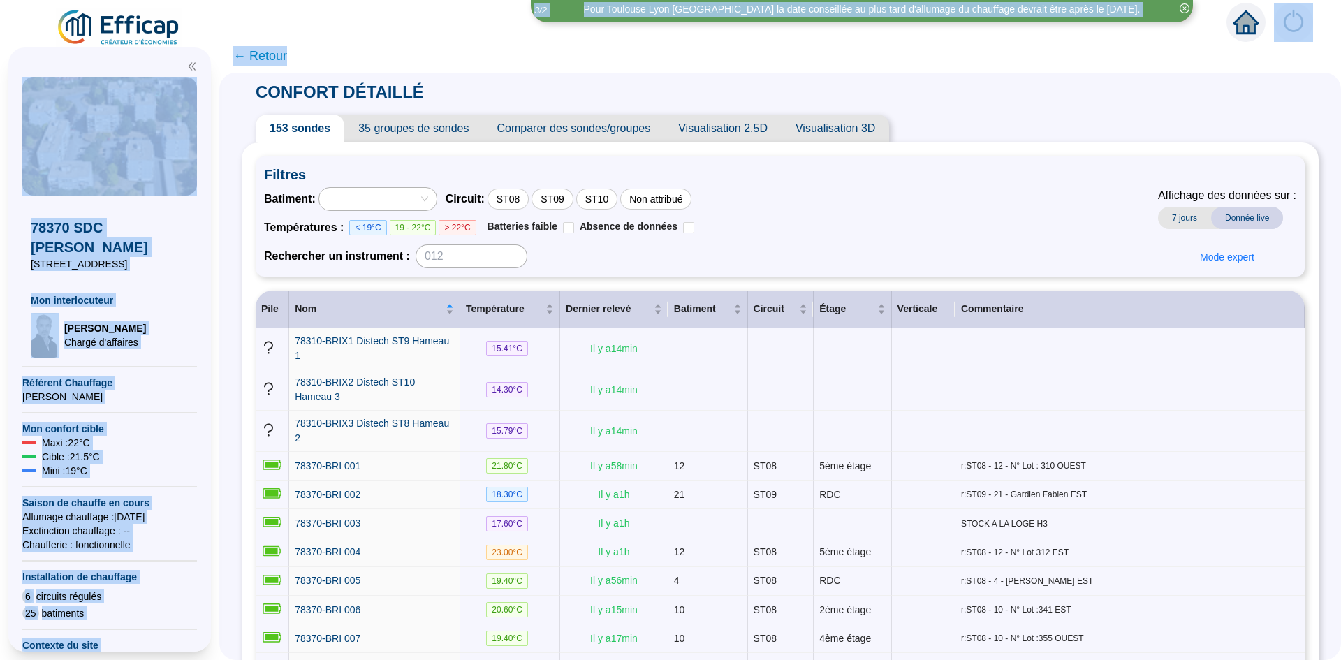
drag, startPoint x: 429, startPoint y: 13, endPoint x: 947, endPoint y: 58, distance: 519.4
click at [941, 52] on div "Pour Toulouse Lyon [GEOGRAPHIC_DATA] la date conseillée au plus tard d'allumage…" at bounding box center [670, 330] width 1341 height 660
click at [954, 66] on span "← Retour" at bounding box center [779, 56] width 1121 height 34
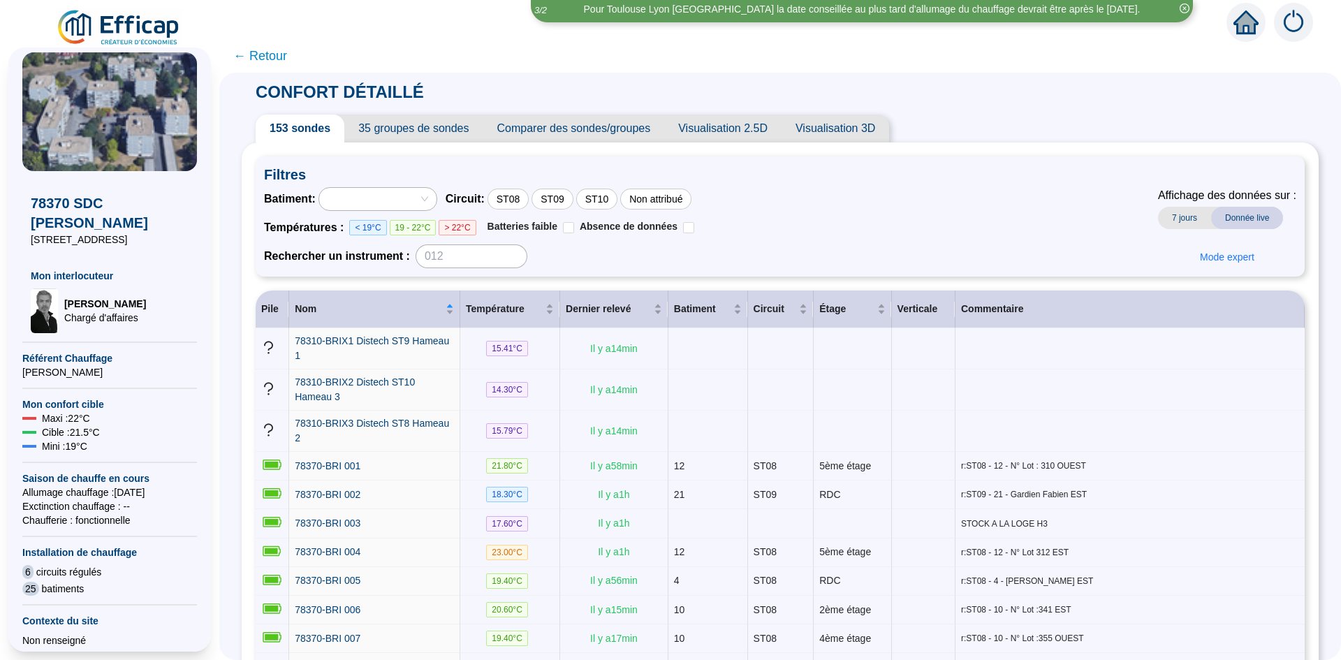
scroll to position [0, 0]
